Goal: Information Seeking & Learning: Find specific page/section

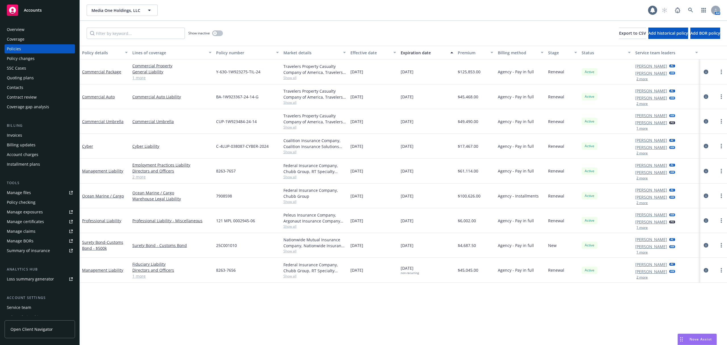
click at [26, 11] on span "Accounts" at bounding box center [33, 10] width 18 height 5
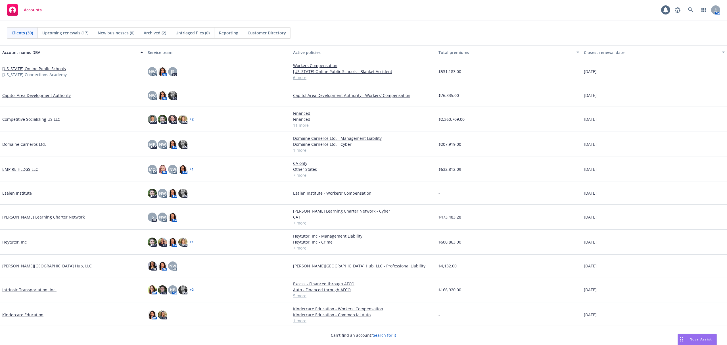
click at [22, 171] on link "EMPIRE HLDGS LLC" at bounding box center [20, 169] width 36 height 6
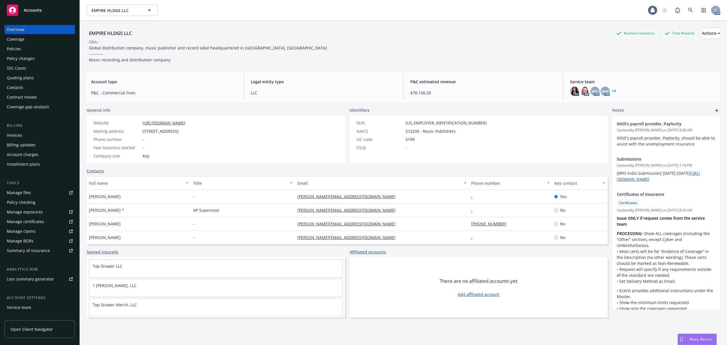
click at [26, 49] on div "Policies" at bounding box center [40, 48] width 66 height 9
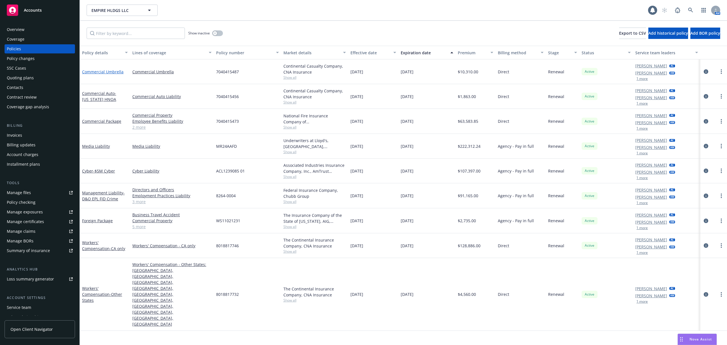
click at [99, 73] on link "Commercial Umbrella" at bounding box center [102, 71] width 41 height 5
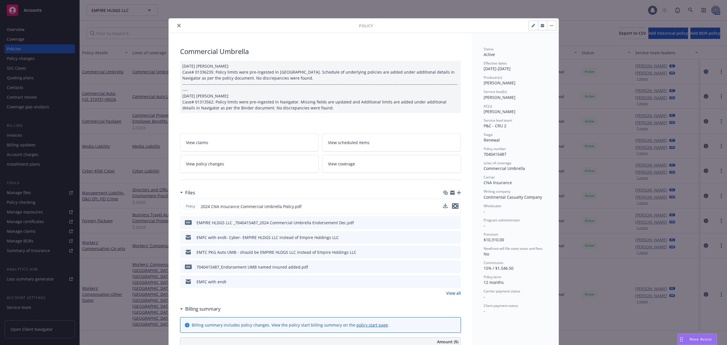
click at [453, 204] on icon "preview file" at bounding box center [455, 206] width 5 height 4
click at [30, 13] on div "Policy Commercial Umbrella [DATE] [PERSON_NAME]: Case# 01336235: Policy limits …" at bounding box center [363, 172] width 727 height 345
click at [177, 26] on icon "close" at bounding box center [178, 25] width 3 height 3
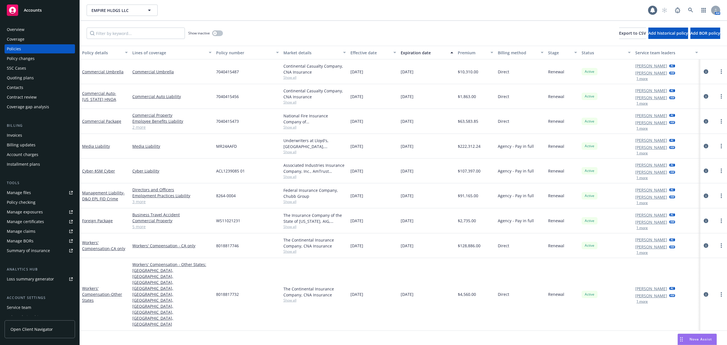
click at [42, 12] on div "Accounts" at bounding box center [40, 10] width 66 height 11
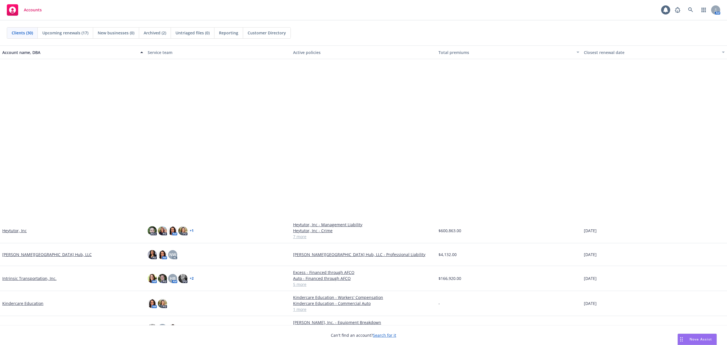
scroll to position [189, 0]
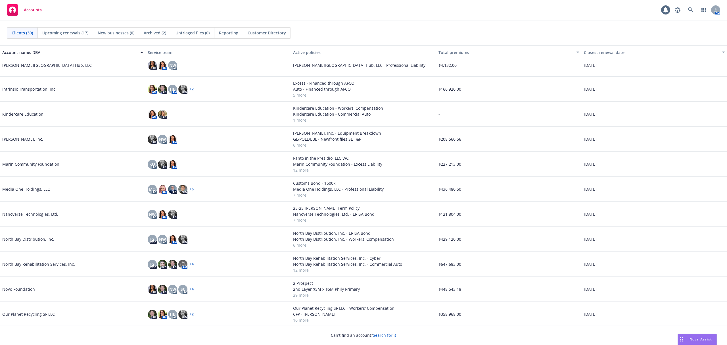
click at [40, 265] on link "North Bay Rehabilitation Services, Inc." at bounding box center [38, 264] width 73 height 6
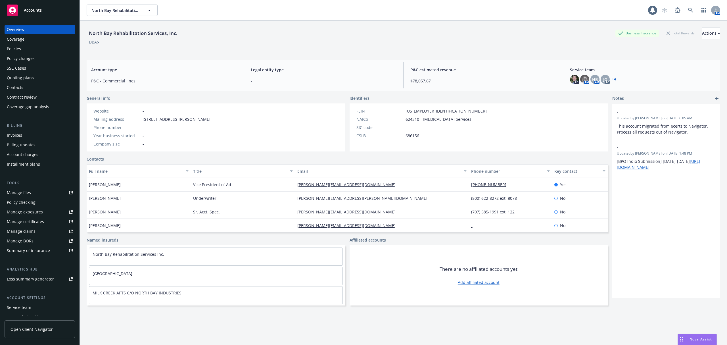
click at [15, 49] on div "Policies" at bounding box center [14, 48] width 14 height 9
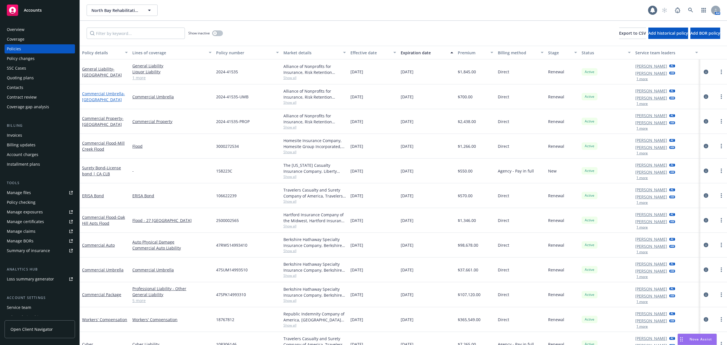
click at [99, 93] on link "Commercial Umbrella - [GEOGRAPHIC_DATA] Apartments" at bounding box center [103, 96] width 43 height 11
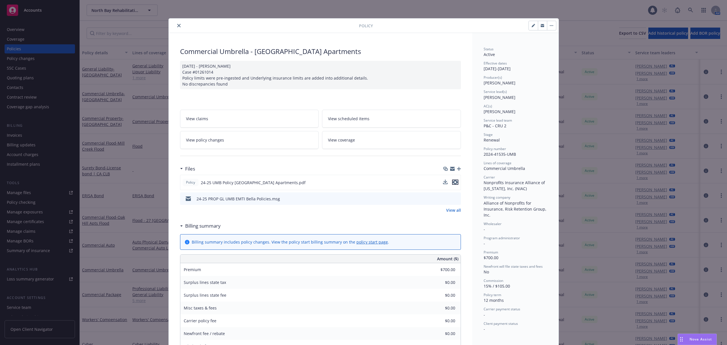
click at [453, 182] on icon "preview file" at bounding box center [455, 182] width 5 height 4
